Goal: Task Accomplishment & Management: Complete application form

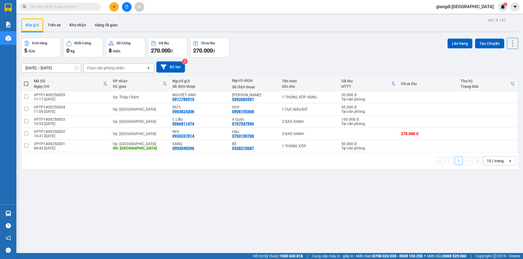
click at [119, 3] on div at bounding box center [126, 7] width 41 height 10
click at [113, 8] on icon "plus" at bounding box center [114, 7] width 4 height 4
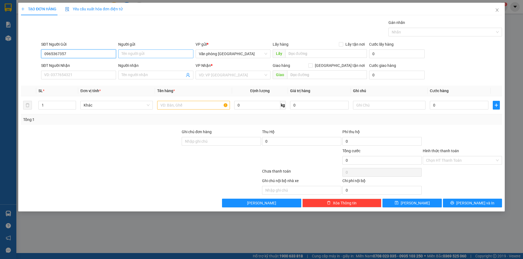
type input "0965367357"
drag, startPoint x: 131, startPoint y: 55, endPoint x: 129, endPoint y: 53, distance: 3.3
click at [131, 55] on input "Người gửi" at bounding box center [155, 54] width 75 height 9
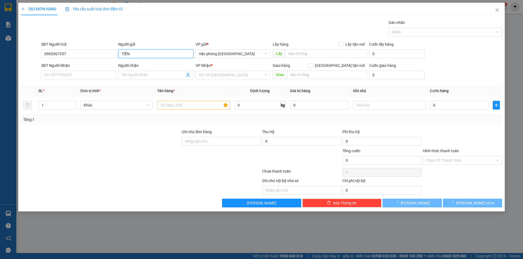
type input "TIỀN"
click at [74, 73] on div "SĐT Người Nhận VD: 0377654321" at bounding box center [78, 72] width 75 height 19
click at [72, 76] on input "SĐT Người Nhận" at bounding box center [78, 75] width 75 height 9
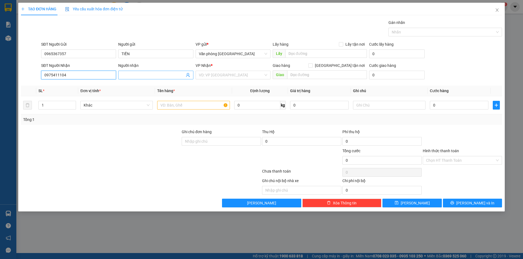
type input "0975411104"
drag, startPoint x: 141, startPoint y: 77, endPoint x: 136, endPoint y: 73, distance: 6.6
click at [143, 75] on input "Người nhận" at bounding box center [152, 75] width 63 height 6
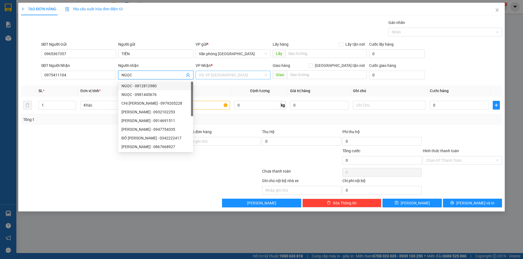
type input "NGỌC"
click at [212, 73] on input "search" at bounding box center [231, 75] width 65 height 8
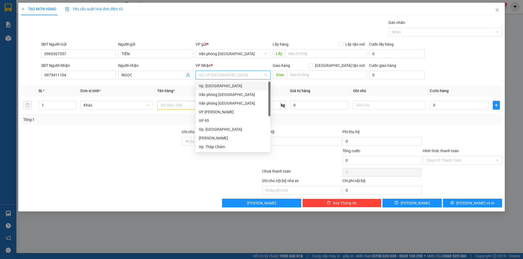
click at [213, 85] on div "Vp. [GEOGRAPHIC_DATA]" at bounding box center [233, 86] width 68 height 6
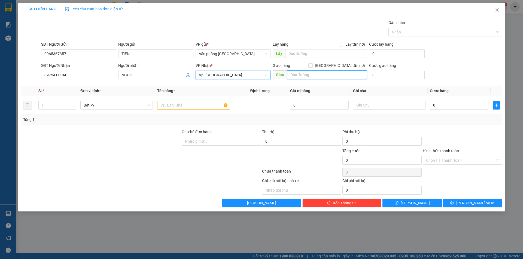
click at [322, 77] on input "text" at bounding box center [327, 75] width 80 height 9
type input "[PERSON_NAME]"
click at [173, 104] on input "text" at bounding box center [193, 105] width 72 height 9
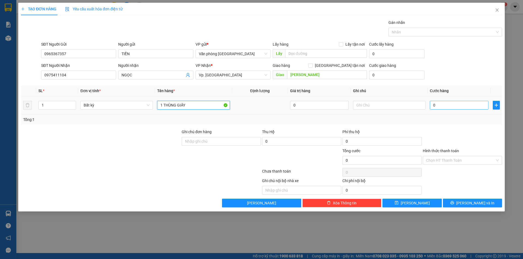
type input "1 THÙNG GIẤY"
click at [433, 105] on input "0" at bounding box center [459, 105] width 59 height 9
click at [432, 105] on input "0" at bounding box center [459, 105] width 59 height 9
click at [433, 105] on input "0" at bounding box center [459, 105] width 59 height 9
click at [434, 105] on input "0" at bounding box center [459, 105] width 59 height 9
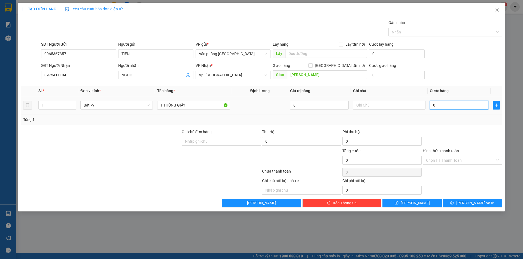
type input "40"
type input "400"
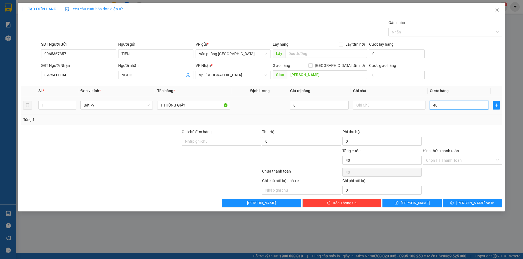
type input "400"
type input "4.000"
type input "40.000"
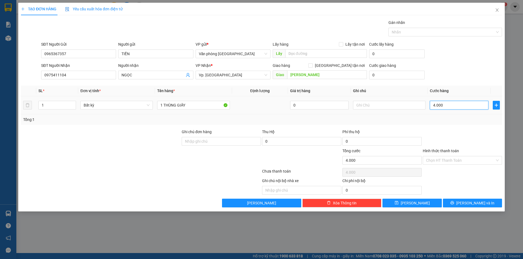
type input "40.000"
click at [440, 161] on input "Hình thức thanh toán" at bounding box center [460, 161] width 69 height 8
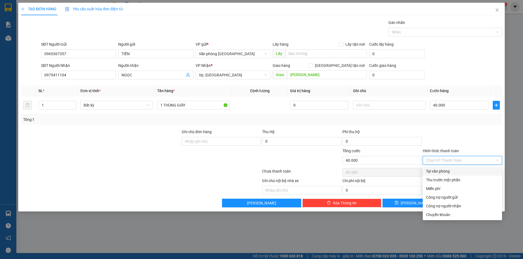
click at [441, 171] on div "Tại văn phòng" at bounding box center [462, 172] width 73 height 6
type input "0"
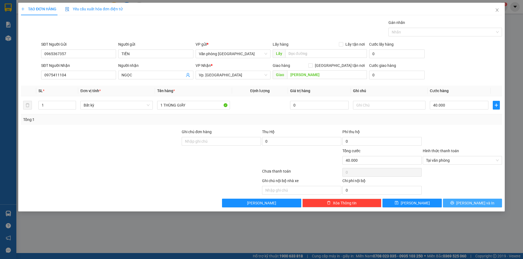
click at [457, 205] on button "[PERSON_NAME] và In" at bounding box center [472, 203] width 59 height 9
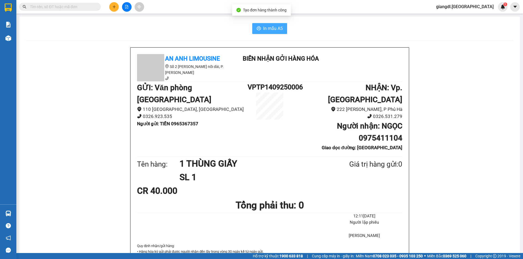
click at [274, 26] on span "In mẫu A5" at bounding box center [273, 28] width 20 height 7
click at [115, 7] on icon "plus" at bounding box center [114, 7] width 4 height 4
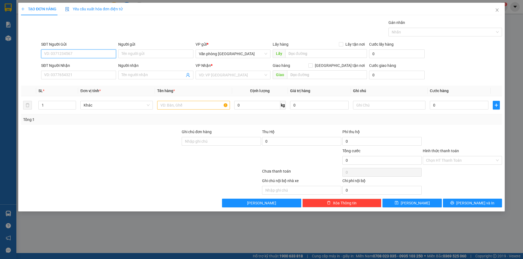
click at [98, 51] on input "SĐT Người Gửi" at bounding box center [78, 54] width 75 height 9
click at [76, 62] on div "0932777427 - CHỊ PHƯỢNG" at bounding box center [78, 64] width 75 height 9
type input "0932777427"
type input "CHỊ PHƯỢNG"
type input "0935009522"
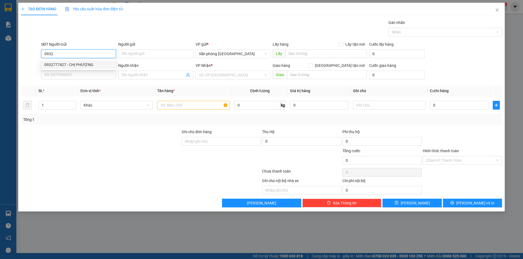
type input "Bi"
type input "50.000"
type input "0932777427"
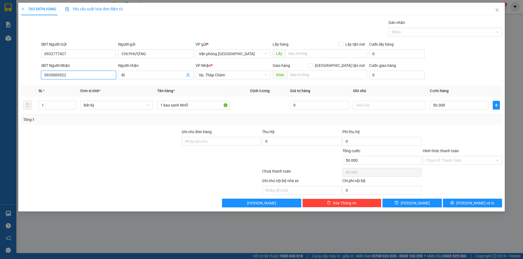
click at [71, 74] on input "0935009522" at bounding box center [78, 75] width 75 height 9
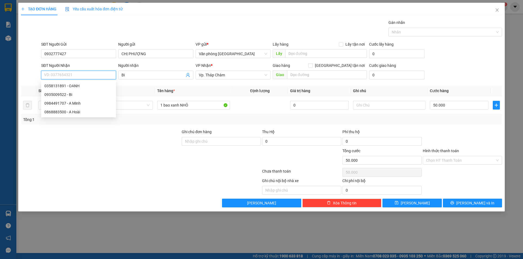
click at [71, 74] on input "SĐT Người Nhận" at bounding box center [78, 75] width 75 height 9
click at [70, 93] on div "0935009522 - Bi" at bounding box center [78, 95] width 68 height 6
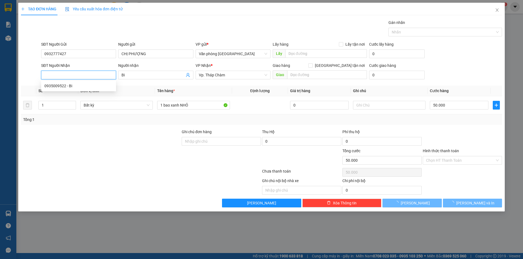
type input "0935009522"
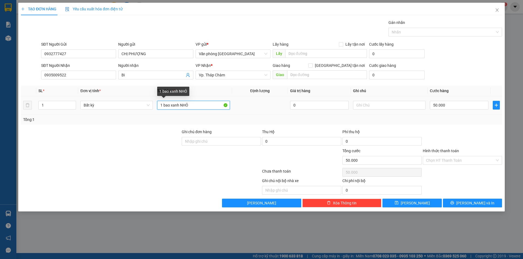
click at [191, 105] on input "1 bao xanh NHỎ" at bounding box center [193, 105] width 72 height 9
click at [434, 107] on input "50.000" at bounding box center [459, 105] width 59 height 9
type input "0"
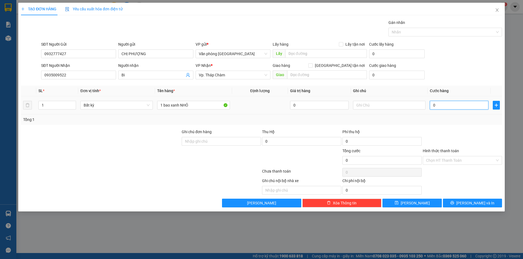
type input "6"
type input "06"
type input "60"
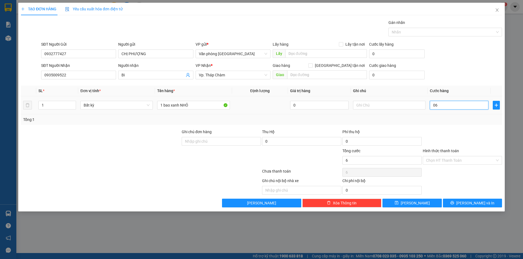
type input "060"
type input "600"
type input "0.600"
type input "6.000"
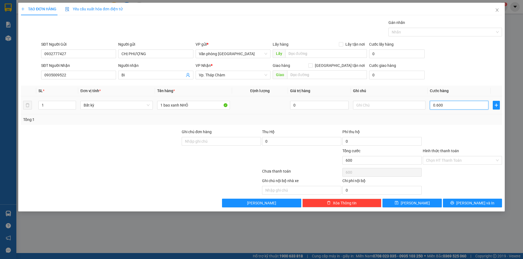
type input "6.000"
type input "06.000"
type input "60.000"
type input "060.000"
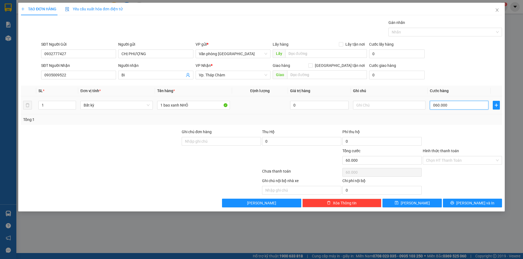
click at [434, 107] on input "060.000" at bounding box center [459, 105] width 59 height 9
click at [436, 106] on input "060.000" at bounding box center [459, 105] width 59 height 9
type input "0"
type input "0.000"
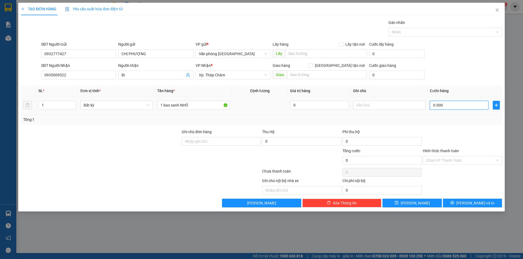
type input "60.000"
click at [449, 160] on input "Hình thức thanh toán" at bounding box center [460, 161] width 69 height 8
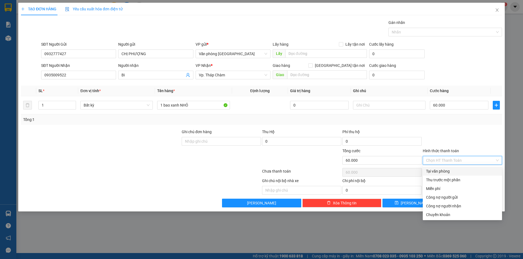
click at [445, 171] on div "Tại văn phòng" at bounding box center [462, 172] width 73 height 6
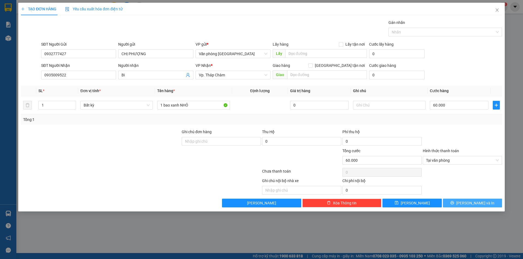
click at [469, 204] on span "[PERSON_NAME] và In" at bounding box center [475, 203] width 38 height 6
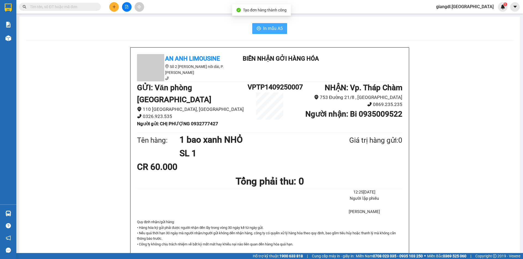
click at [263, 27] on span "In mẫu A5" at bounding box center [273, 28] width 20 height 7
click at [272, 29] on span "In mẫu A5" at bounding box center [273, 28] width 20 height 7
click at [111, 7] on button at bounding box center [114, 7] width 10 height 10
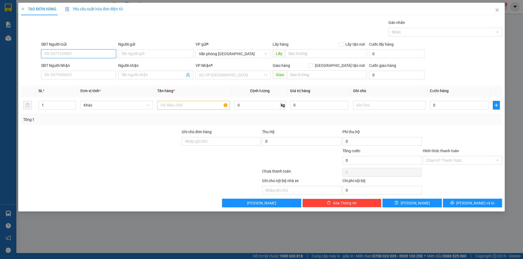
click at [91, 53] on input "SĐT Người Gửi" at bounding box center [78, 54] width 75 height 9
click at [92, 64] on div "0932777427 - CHỊ PHƯỢNG" at bounding box center [78, 65] width 68 height 6
type input "0932777427"
type input "CHỊ PHƯỢNG"
type input "0935009522"
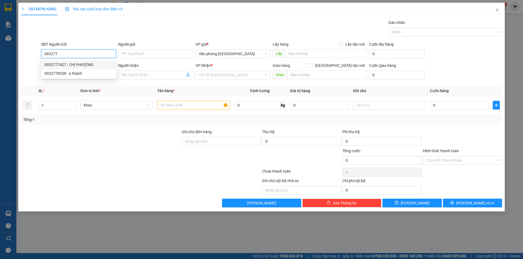
type input "Bi"
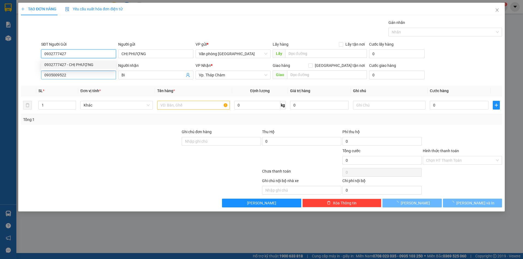
type input "60.000"
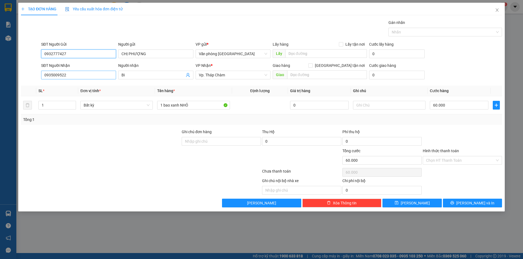
type input "0932777427"
click at [86, 75] on input "0935009522" at bounding box center [78, 75] width 75 height 9
click at [84, 77] on input "0935009522" at bounding box center [78, 75] width 75 height 9
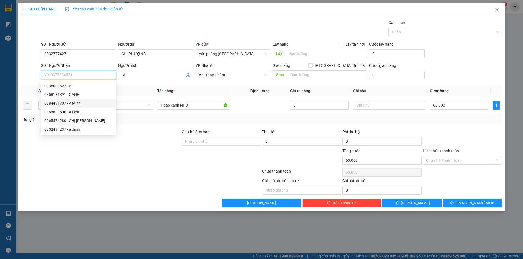
click at [85, 104] on div "0984491707 - A Minh" at bounding box center [78, 103] width 68 height 6
type input "0984491707"
type input "A Minh"
type input "160.000"
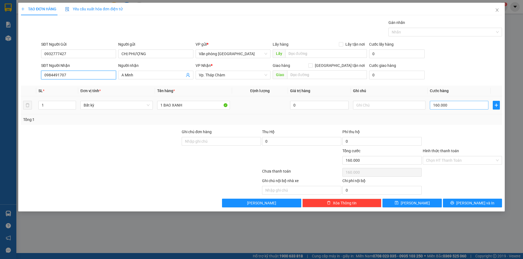
type input "0984491707"
click at [437, 105] on input "160.000" at bounding box center [459, 105] width 59 height 9
type input "0"
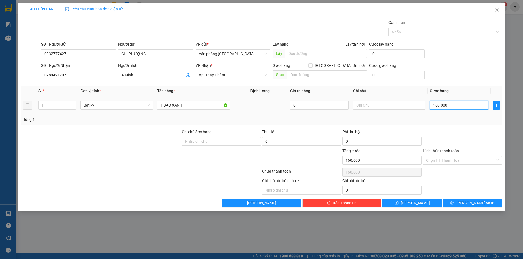
type input "0"
type input "6"
type input "06"
click at [437, 105] on input "06" at bounding box center [459, 105] width 59 height 9
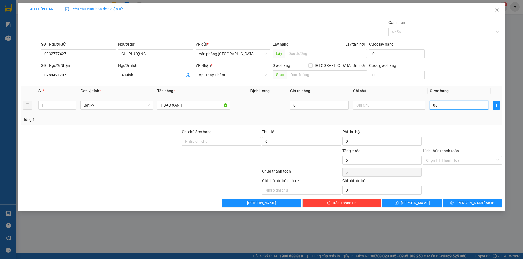
click at [437, 105] on input "06" at bounding box center [459, 105] width 59 height 9
click at [437, 104] on input "06" at bounding box center [459, 105] width 59 height 9
type input "0"
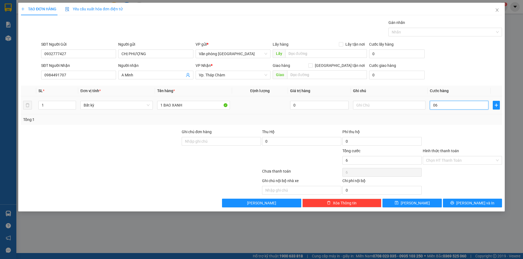
type input "0"
click at [433, 105] on input "0" at bounding box center [459, 105] width 59 height 9
type input "60"
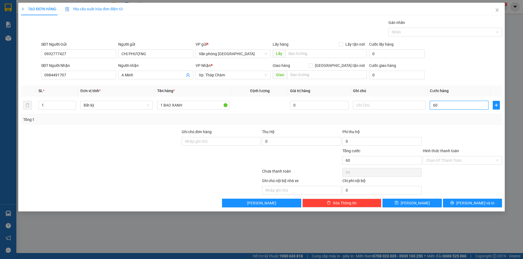
type input "600"
type input "6.000"
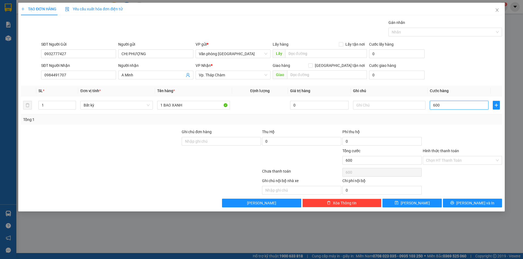
type input "6.000"
type input "60.000"
click at [429, 161] on input "Hình thức thanh toán" at bounding box center [460, 161] width 69 height 8
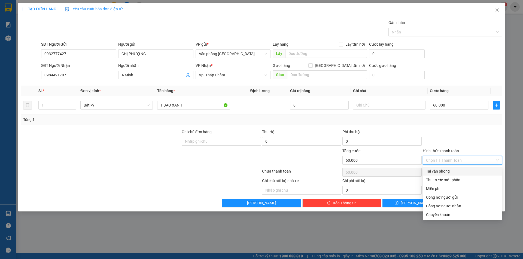
click at [432, 172] on div "Tại văn phòng" at bounding box center [462, 172] width 73 height 6
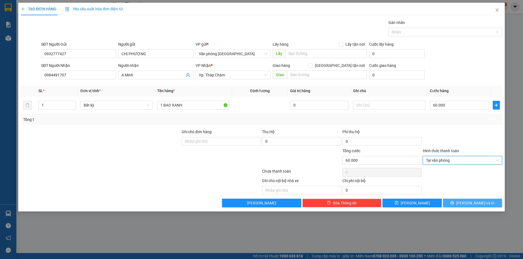
click at [468, 203] on span "[PERSON_NAME] và In" at bounding box center [475, 203] width 38 height 6
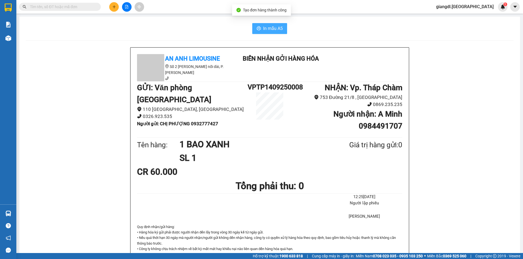
click at [273, 32] on span "In mẫu A5" at bounding box center [273, 28] width 20 height 7
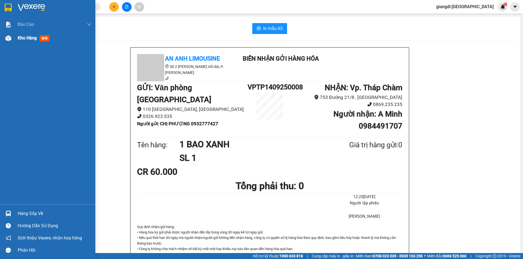
click at [36, 38] on span "Kho hàng" at bounding box center [27, 37] width 19 height 5
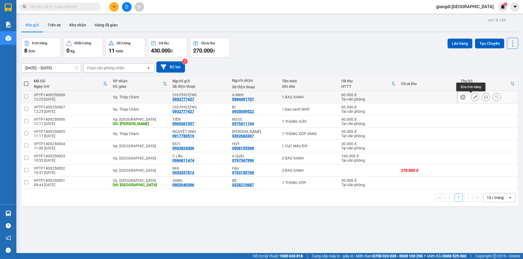
click at [473, 98] on icon at bounding box center [475, 97] width 4 height 4
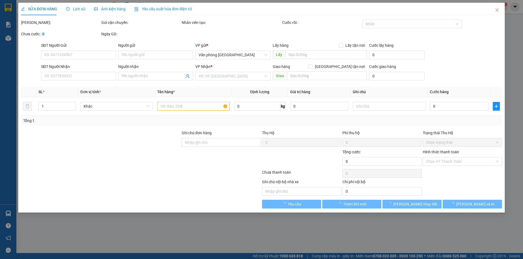
type input "0932777427"
type input "CHỊ PHƯỢNG"
type input "0984491707"
type input "A Minh"
type input "60.000"
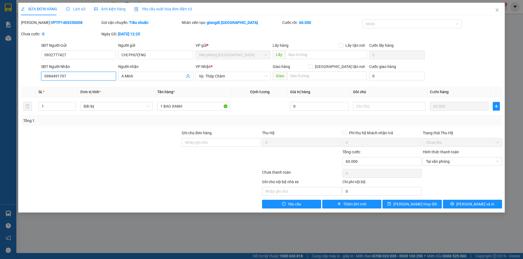
click at [86, 77] on input "0984491707" at bounding box center [78, 76] width 75 height 9
click at [69, 75] on input "SĐT Người Nhận" at bounding box center [78, 76] width 75 height 9
type input "0868883500"
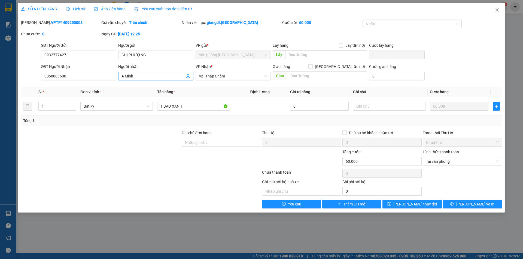
click at [133, 78] on input "A Minh" at bounding box center [152, 76] width 63 height 6
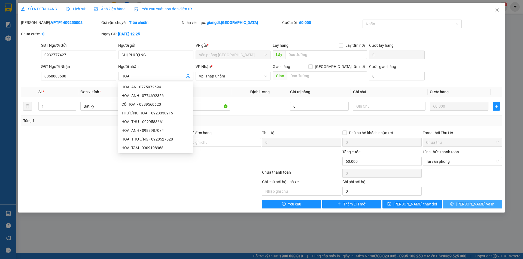
click at [470, 205] on span "[PERSON_NAME] và In" at bounding box center [475, 204] width 38 height 6
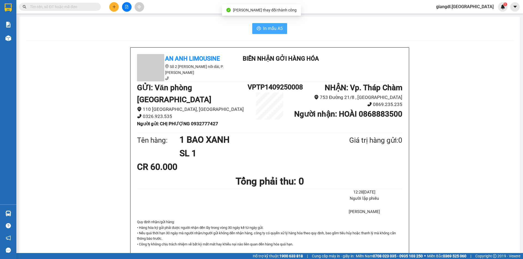
click at [261, 30] on button "In mẫu A5" at bounding box center [269, 28] width 35 height 11
click at [73, 8] on input "text" at bounding box center [62, 7] width 64 height 6
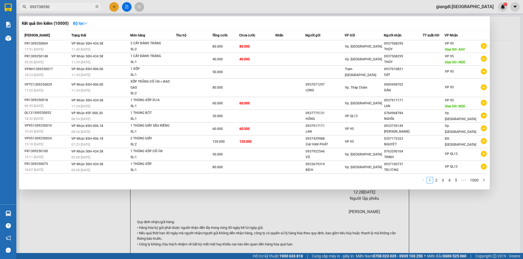
type input "0937383509"
